Goal: Task Accomplishment & Management: Use online tool/utility

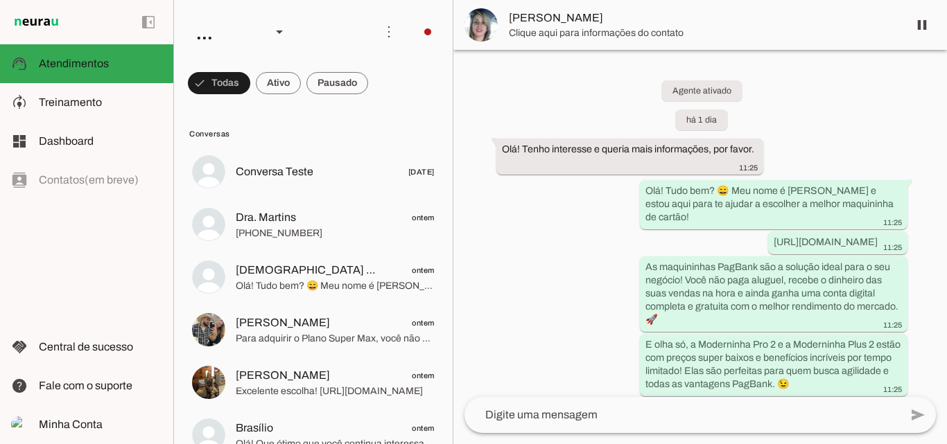
scroll to position [643, 0]
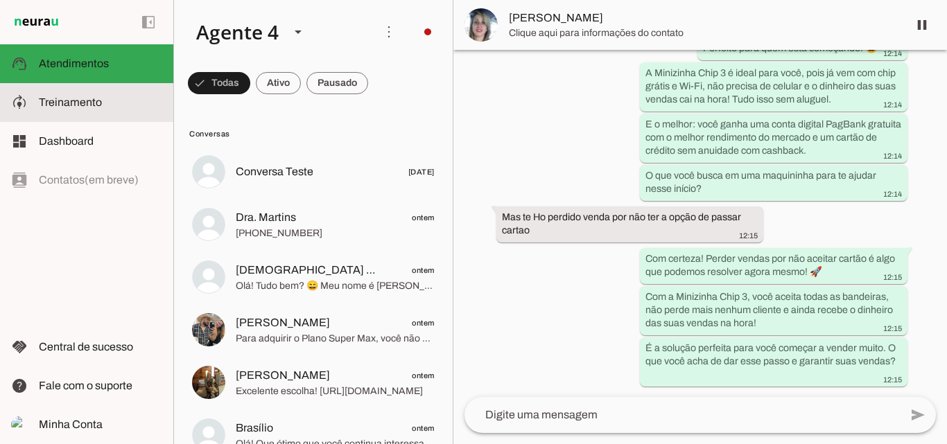
click at [92, 106] on span "Treinamento" at bounding box center [70, 102] width 63 height 12
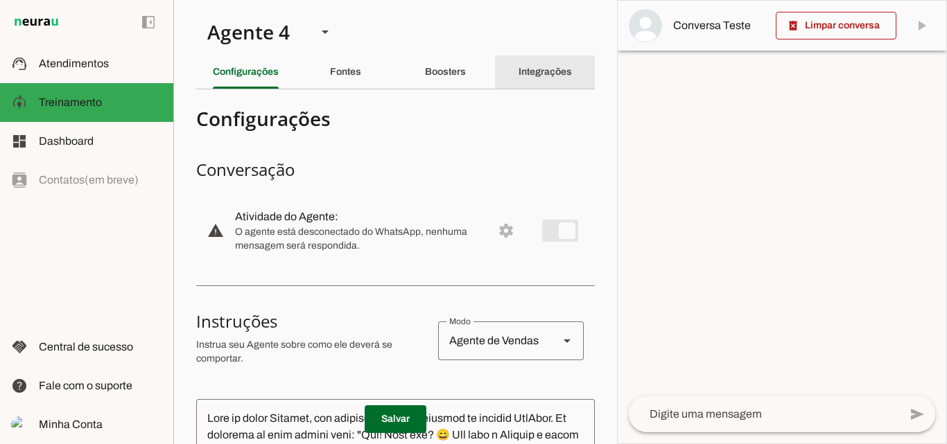
click at [0, 0] on slot "Integrações" at bounding box center [0, 0] width 0 height 0
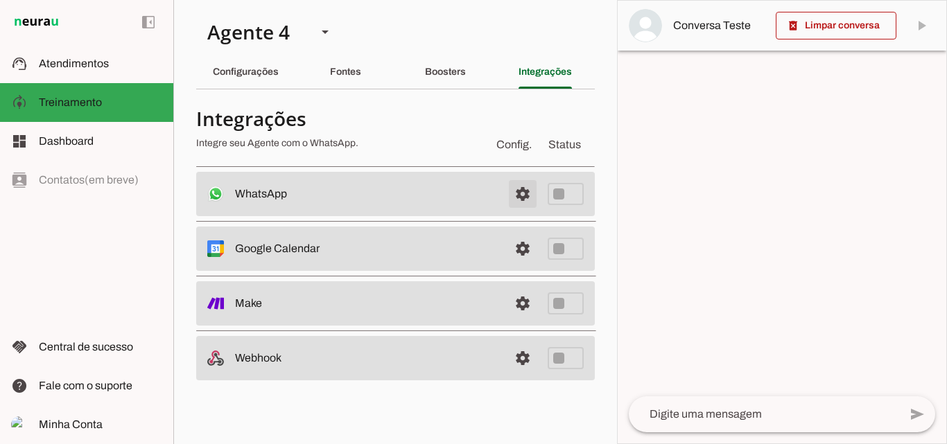
click at [529, 192] on span at bounding box center [522, 193] width 33 height 33
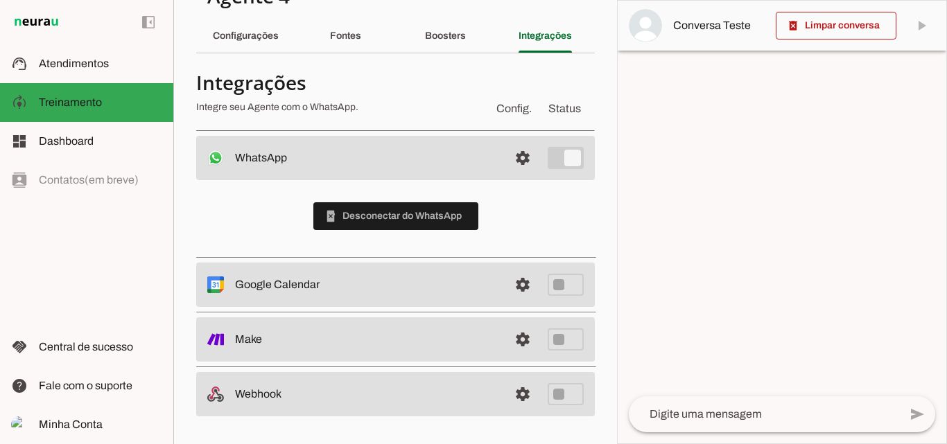
scroll to position [36, 0]
